Goal: Information Seeking & Learning: Understand process/instructions

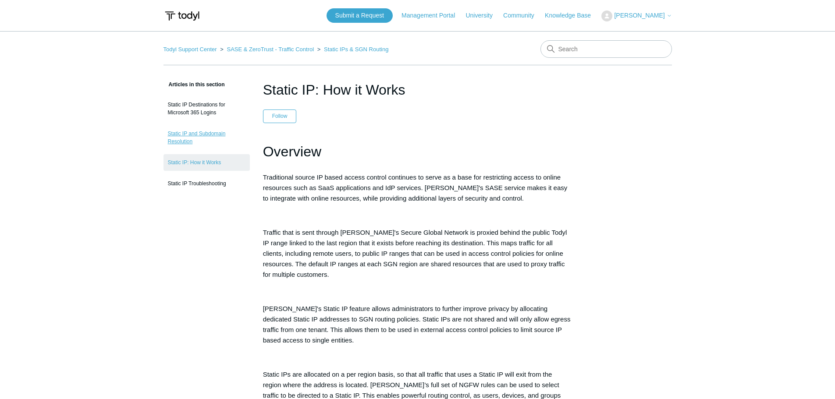
click at [203, 134] on link "Static IP and Subdomain Resolution" at bounding box center [207, 137] width 86 height 25
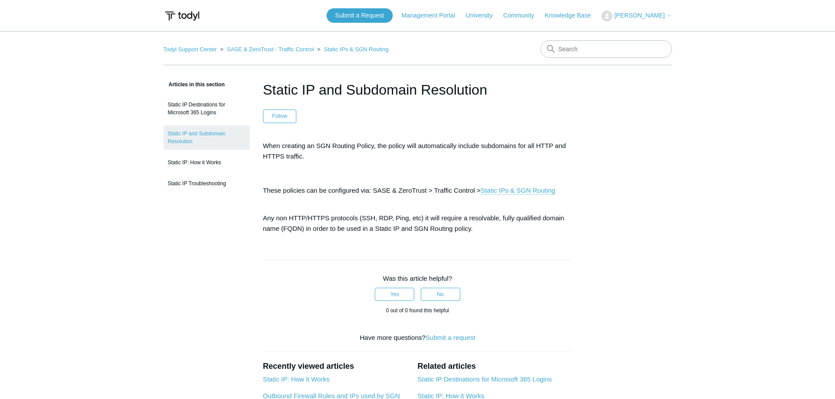
scroll to position [44, 0]
